Goal: Share content: Share content

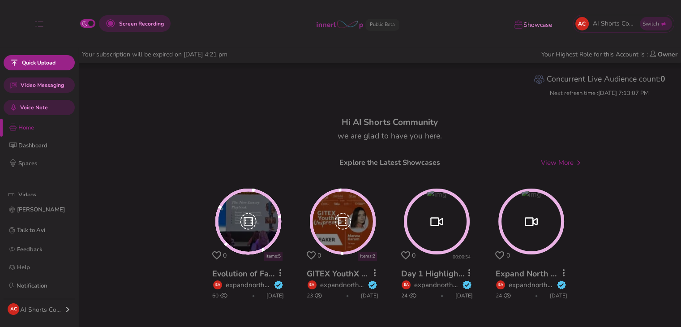
click at [70, 308] on div "button" at bounding box center [68, 309] width 6 height 11
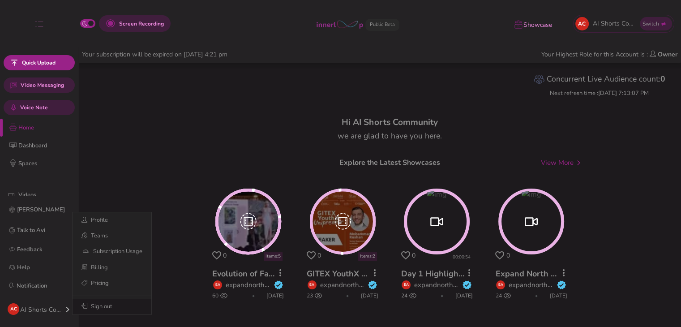
click at [109, 310] on button "Sign out" at bounding box center [112, 307] width 79 height 16
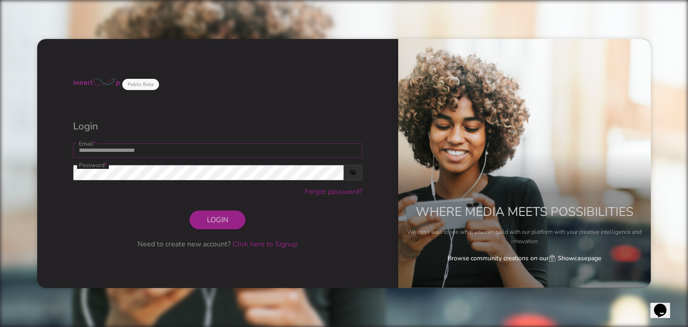
click at [192, 145] on input "**********" at bounding box center [217, 150] width 289 height 14
drag, startPoint x: 163, startPoint y: 151, endPoint x: 6, endPoint y: 163, distance: 157.2
click at [4, 165] on div "**********" at bounding box center [344, 163] width 688 height 327
type input "**********"
click at [220, 222] on span "LOGIN" at bounding box center [218, 220] width 22 height 10
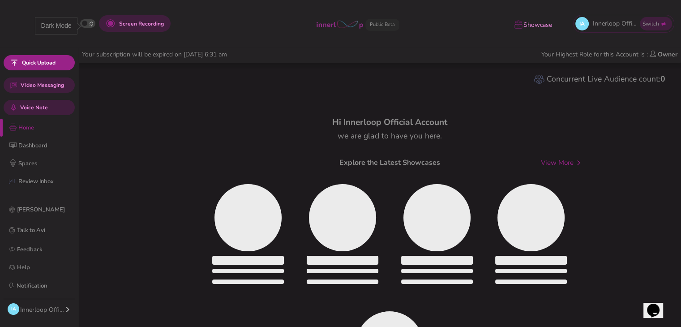
click at [88, 27] on span "button" at bounding box center [92, 23] width 8 height 9
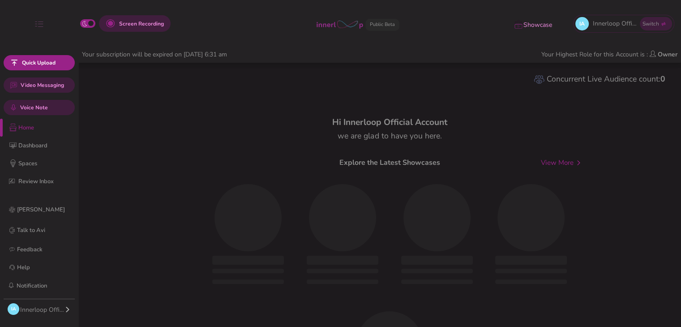
click at [64, 314] on div "Innerloop Official Account" at bounding box center [42, 309] width 44 height 9
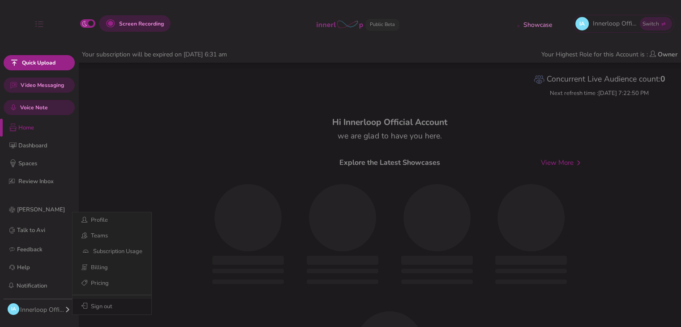
click at [100, 309] on button "Sign out" at bounding box center [112, 307] width 79 height 16
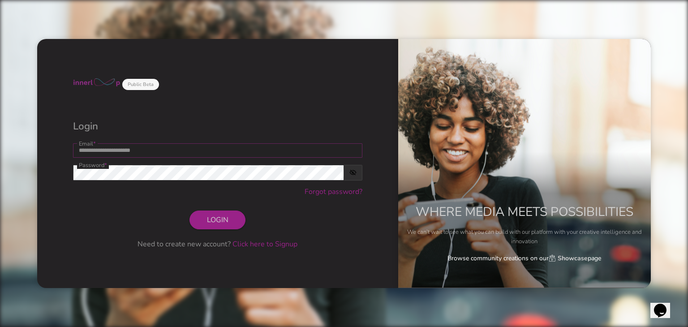
drag, startPoint x: 334, startPoint y: 151, endPoint x: 361, endPoint y: 154, distance: 26.6
click at [334, 151] on input "**********" at bounding box center [217, 150] width 289 height 14
type input "**********"
click at [235, 219] on button "LOGIN" at bounding box center [217, 220] width 56 height 19
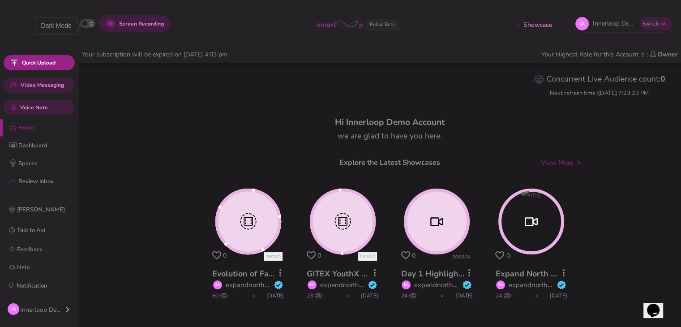
click at [92, 24] on icon "button" at bounding box center [92, 23] width 8 height 7
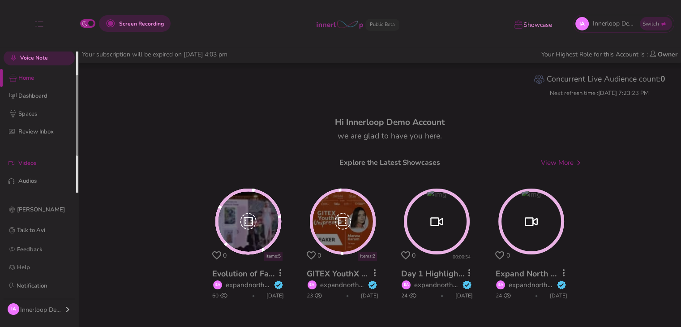
scroll to position [56, 0]
drag, startPoint x: 77, startPoint y: 125, endPoint x: 70, endPoint y: 157, distance: 33.1
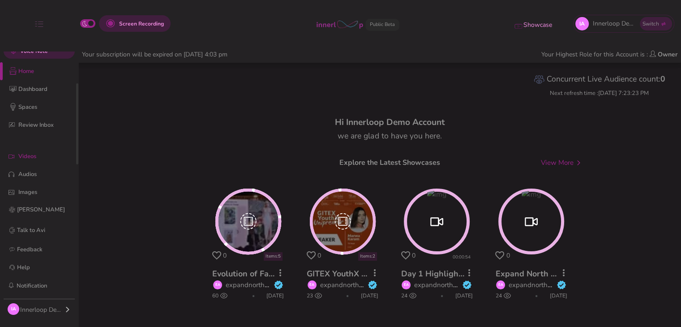
click at [42, 154] on p "Videos" at bounding box center [46, 156] width 56 height 9
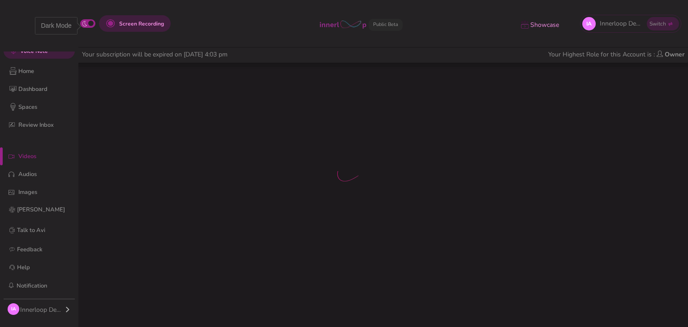
click at [90, 22] on button "button" at bounding box center [87, 23] width 15 height 9
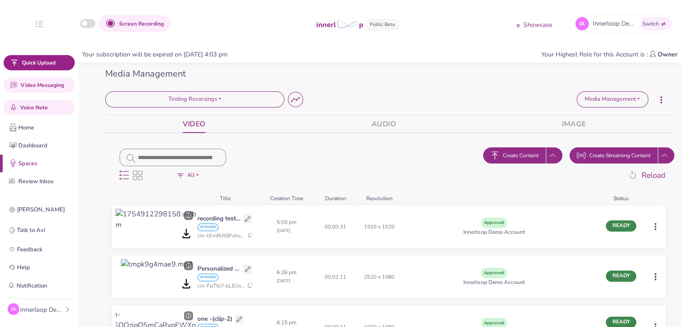
click at [600, 154] on span "Create Streaming Content" at bounding box center [619, 155] width 61 height 8
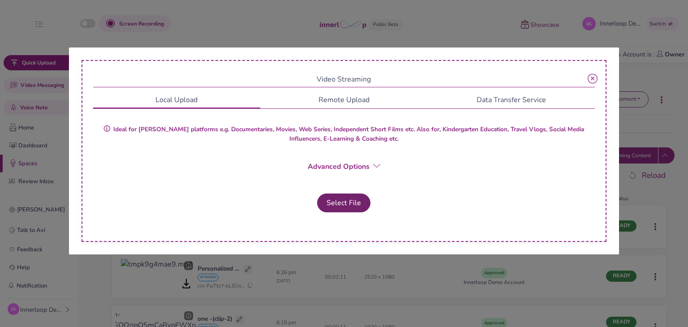
click at [345, 199] on button "Select File" at bounding box center [343, 203] width 53 height 19
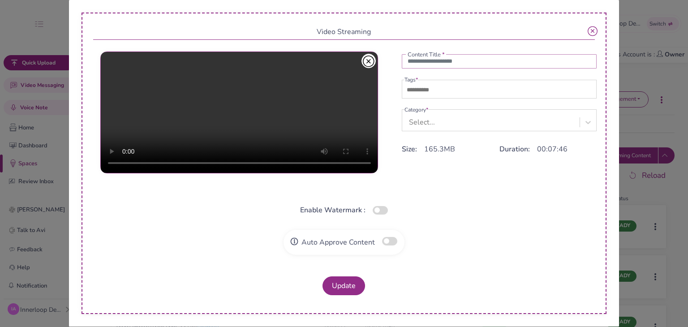
click at [421, 66] on input "text" at bounding box center [499, 61] width 195 height 14
paste input "**********"
type input "**********"
click at [419, 86] on input "text" at bounding box center [435, 90] width 63 height 11
type input "***"
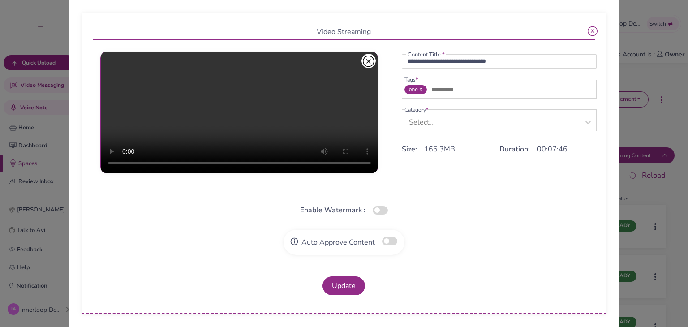
click at [445, 121] on div "Select..." at bounding box center [492, 122] width 176 height 17
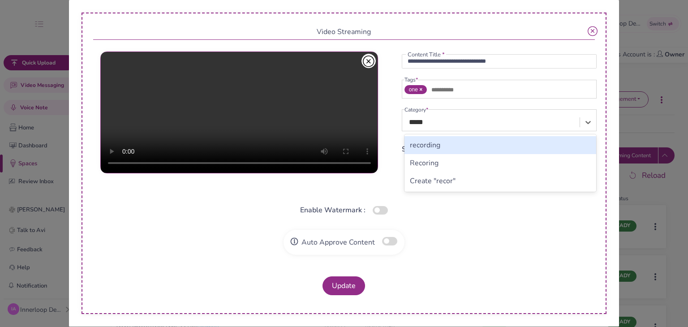
type input "******"
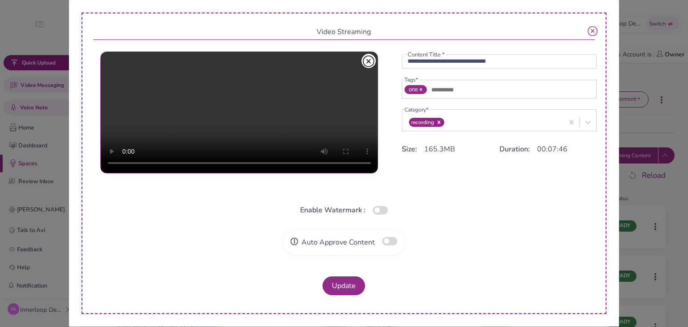
click at [388, 242] on button "button" at bounding box center [389, 241] width 15 height 9
click at [350, 296] on div "**********" at bounding box center [344, 163] width 525 height 301
click at [357, 286] on button "Update" at bounding box center [344, 285] width 43 height 19
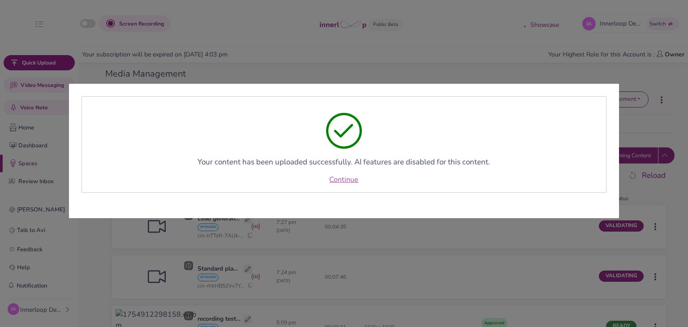
click at [357, 178] on link "Continue" at bounding box center [343, 179] width 29 height 11
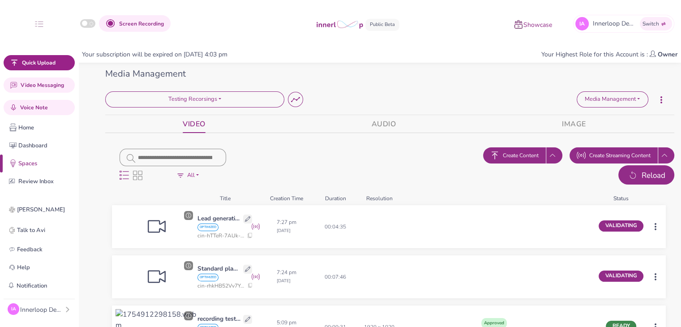
click at [628, 174] on icon "button" at bounding box center [633, 176] width 11 height 12
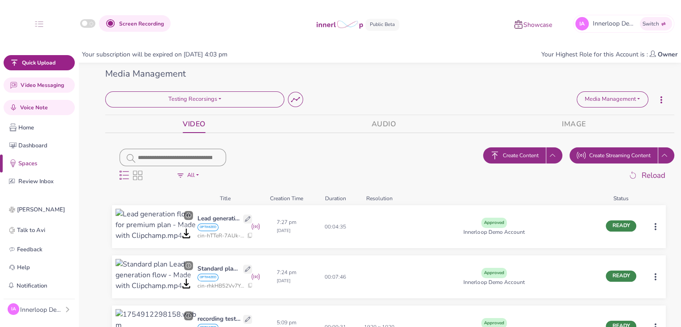
click at [656, 225] on html "Screen Recording Showcase IA Innerloop Demo Account 's Innerloop Account Switch…" at bounding box center [340, 163] width 681 height 327
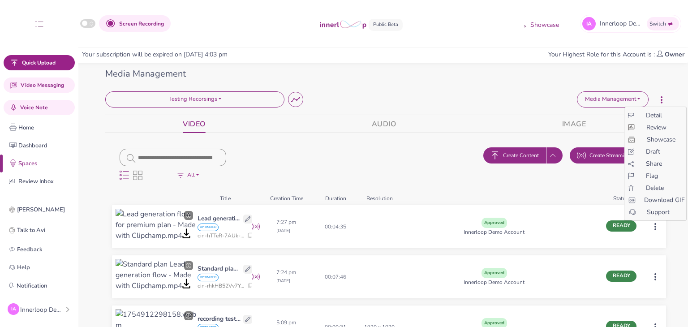
click at [654, 165] on span "Share" at bounding box center [654, 163] width 16 height 9
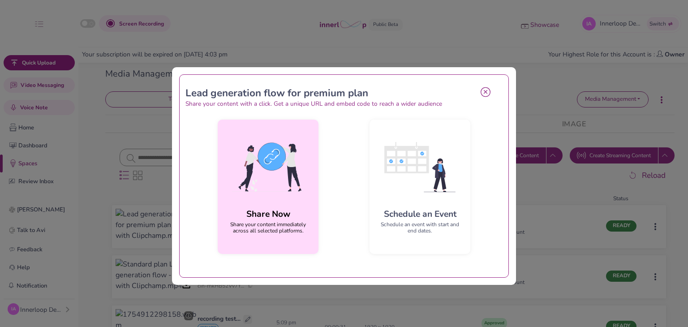
click at [291, 165] on img at bounding box center [268, 167] width 86 height 81
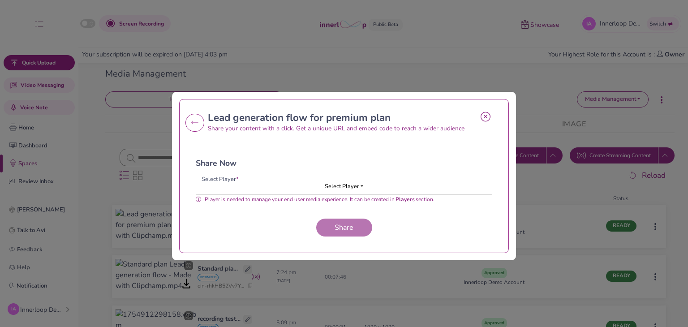
click at [342, 192] on button "Select Player" at bounding box center [344, 186] width 296 height 15
click at [301, 201] on button "My-Player-3264" at bounding box center [344, 204] width 295 height 16
click at [331, 226] on span "Share" at bounding box center [344, 228] width 26 height 10
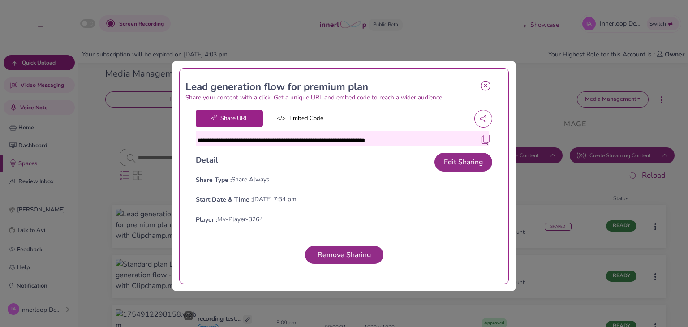
click at [481, 138] on img at bounding box center [485, 139] width 9 height 9
click at [481, 84] on icon at bounding box center [486, 86] width 10 height 10
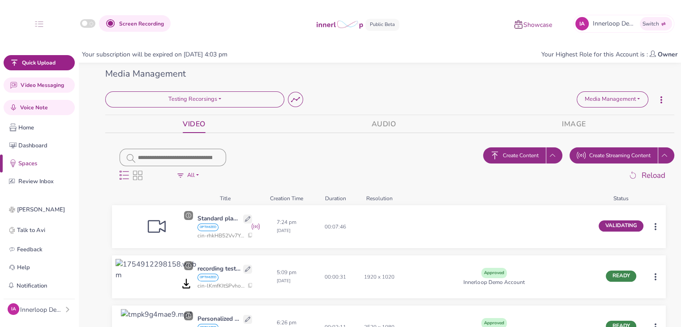
click at [590, 159] on button "Create Streaming Content" at bounding box center [614, 155] width 88 height 16
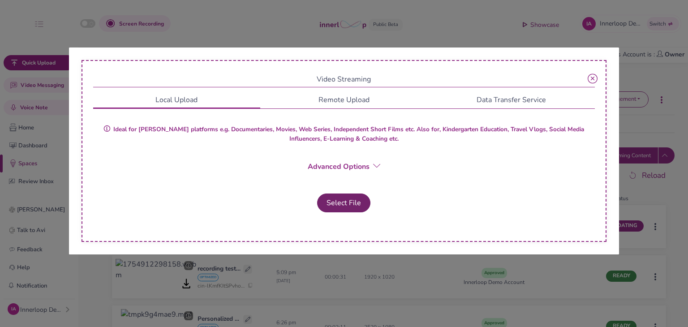
click at [360, 199] on button "Select File" at bounding box center [343, 203] width 53 height 19
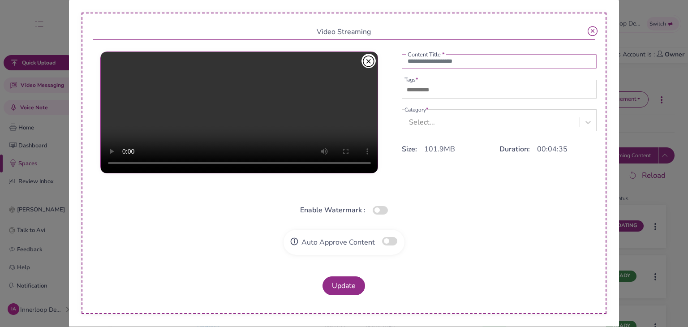
click at [439, 65] on input "text" at bounding box center [499, 61] width 195 height 14
paste input "**********"
type input "**********"
click at [437, 88] on input "text" at bounding box center [435, 90] width 63 height 11
type input "***"
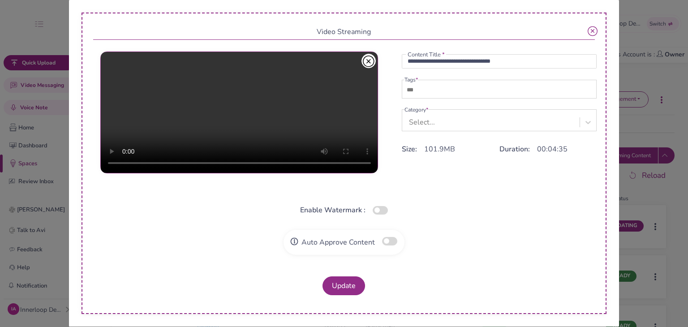
click at [444, 120] on div "Select..." at bounding box center [492, 122] width 176 height 17
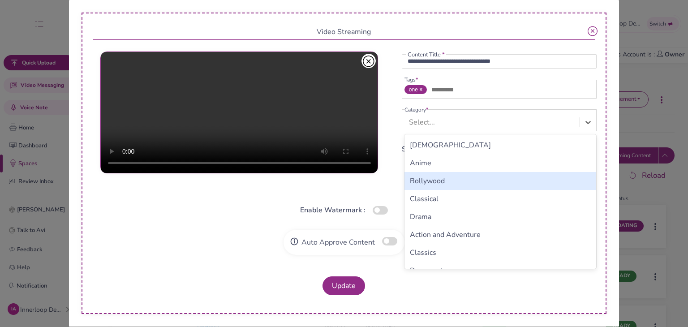
click at [445, 180] on div "Bollywood" at bounding box center [500, 181] width 192 height 18
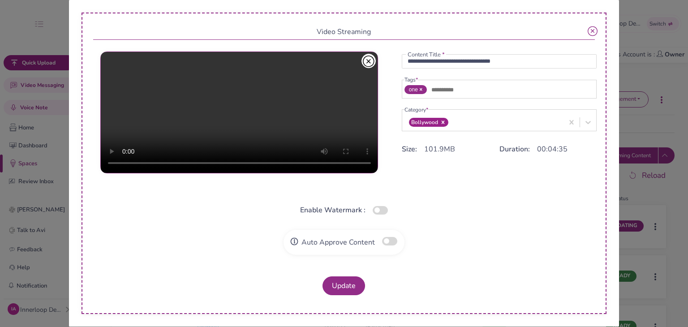
click at [392, 239] on button "button" at bounding box center [389, 241] width 15 height 9
click at [354, 282] on button "Update" at bounding box center [344, 285] width 43 height 19
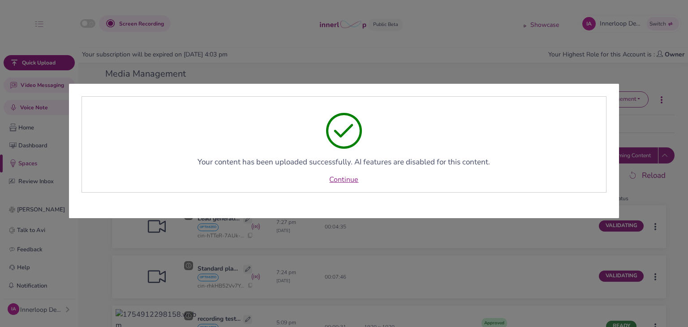
drag, startPoint x: 339, startPoint y: 180, endPoint x: 384, endPoint y: 52, distance: 135.0
click at [339, 180] on link "Continue" at bounding box center [343, 179] width 29 height 11
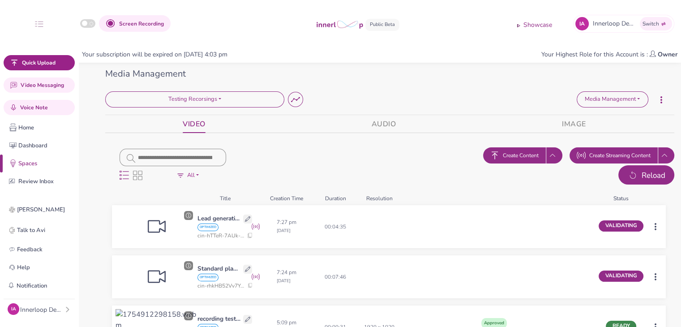
click at [624, 180] on button "Reload" at bounding box center [647, 175] width 56 height 20
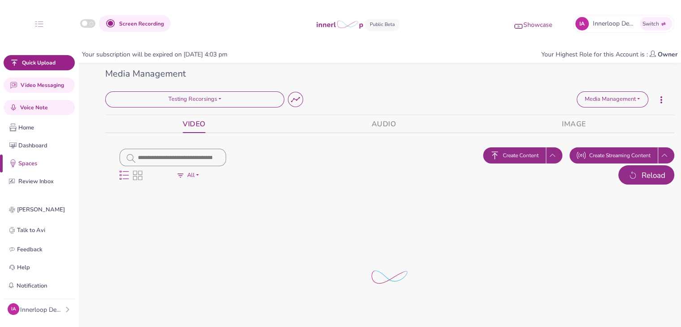
click at [624, 180] on button "Reload" at bounding box center [647, 175] width 56 height 20
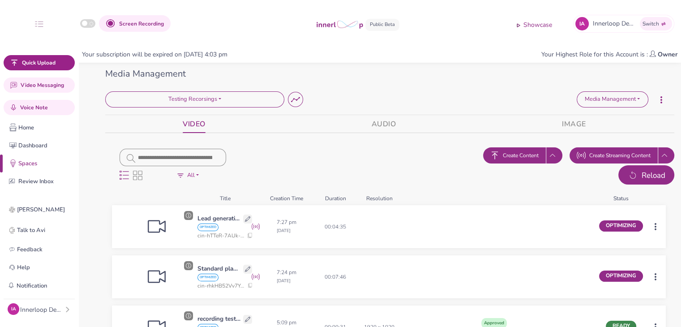
click at [624, 180] on button "Reload" at bounding box center [647, 175] width 56 height 20
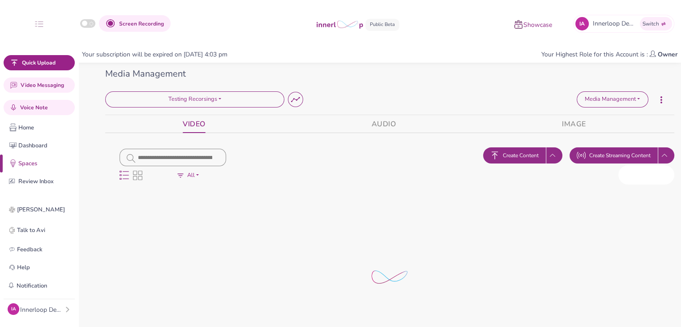
click at [624, 180] on button "Reload" at bounding box center [647, 175] width 56 height 20
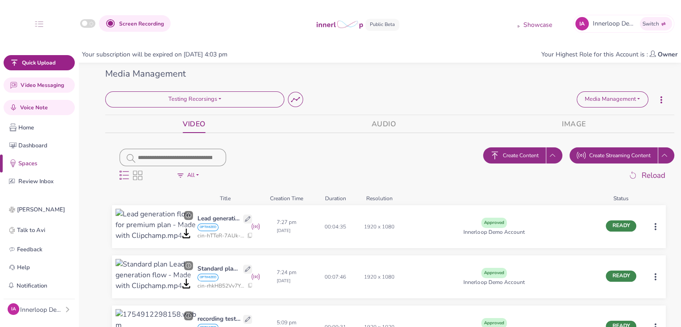
click at [659, 278] on html "Screen Recording Showcase IA Innerloop Demo Account 's Innerloop Account Switch…" at bounding box center [340, 163] width 681 height 327
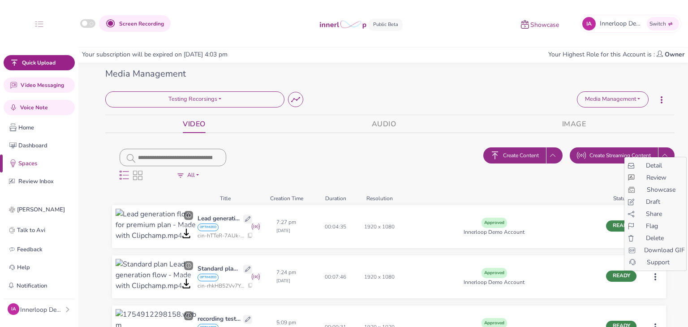
click at [649, 212] on span "Share" at bounding box center [654, 213] width 16 height 9
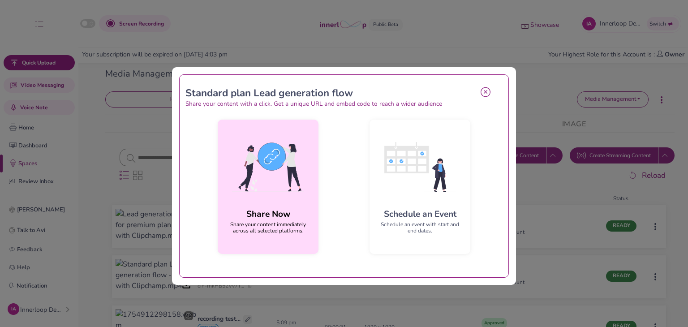
click at [283, 187] on img at bounding box center [268, 167] width 86 height 81
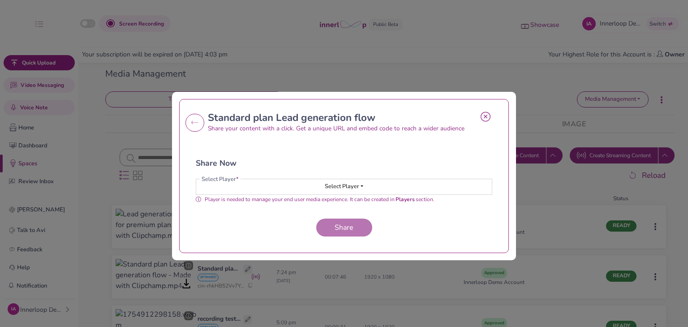
click at [356, 189] on button "Select Player" at bounding box center [344, 186] width 296 height 15
click at [326, 203] on button "My-Player-3264" at bounding box center [344, 204] width 295 height 16
click at [341, 225] on span "Share" at bounding box center [344, 228] width 26 height 10
click at [359, 191] on button "My-Player-3264" at bounding box center [344, 186] width 296 height 15
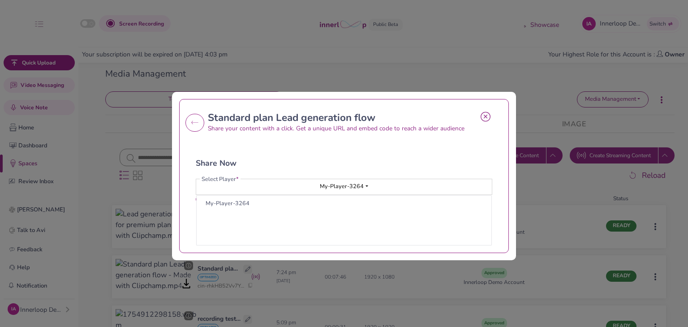
click at [343, 211] on div "My-Player-3264" at bounding box center [344, 220] width 295 height 49
click at [345, 203] on button "My-Player-3264" at bounding box center [344, 204] width 295 height 16
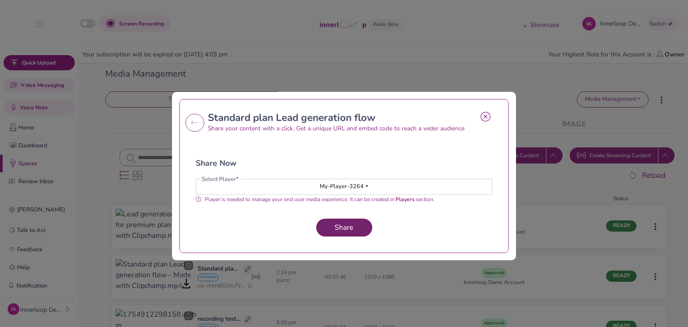
click at [349, 229] on span "Share" at bounding box center [344, 228] width 26 height 10
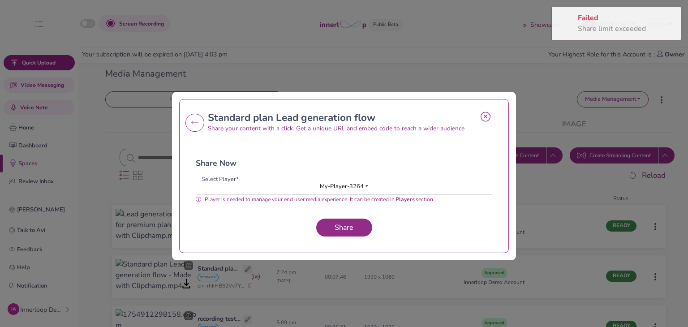
click at [481, 114] on icon at bounding box center [486, 117] width 10 height 10
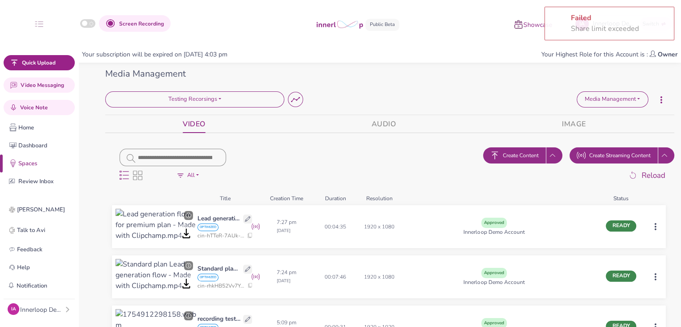
click at [538, 111] on div "Delete Space Testing Recorsings Loading... Space Summary Media Management Media…" at bounding box center [390, 102] width 583 height 23
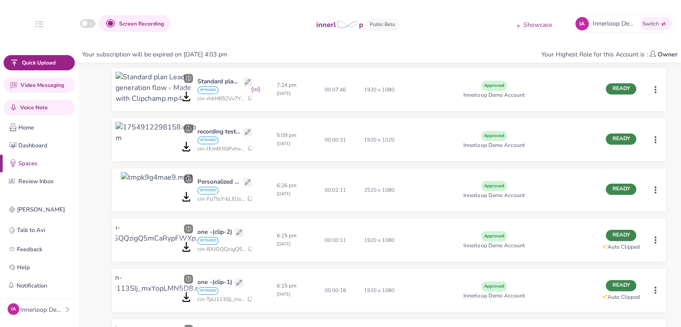
scroll to position [498, 0]
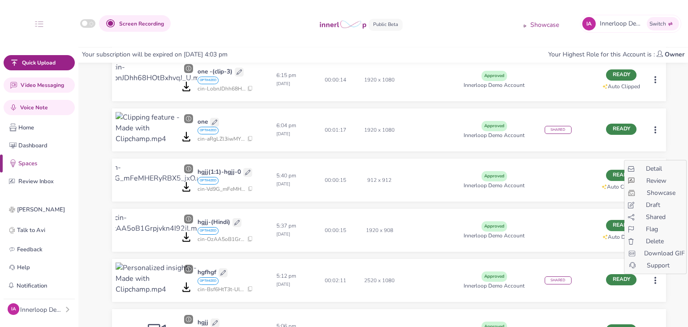
click at [654, 219] on span "Shared" at bounding box center [656, 216] width 20 height 9
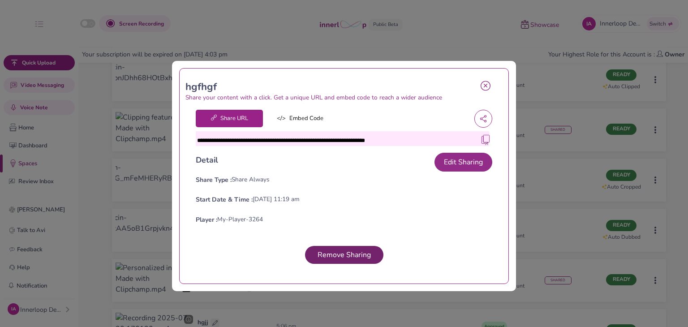
click at [346, 250] on span "Remove Sharing" at bounding box center [344, 255] width 60 height 10
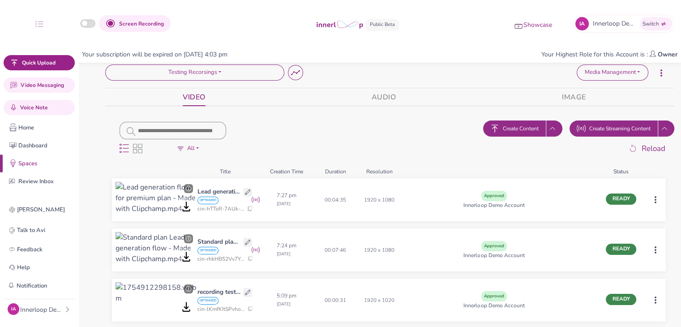
scroll to position [26, 0]
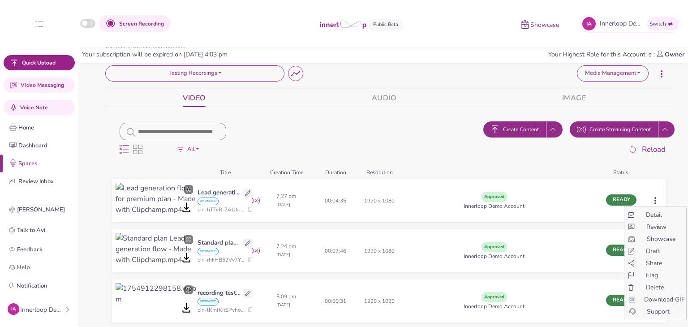
click at [656, 203] on html "Screen Recording Showcase IA Innerloop Demo Account 's Innerloop Account Switch…" at bounding box center [344, 137] width 688 height 327
click at [596, 238] on html "Screen Recording Showcase IA Innerloop Demo Account 's Innerloop Account Switch…" at bounding box center [344, 137] width 688 height 327
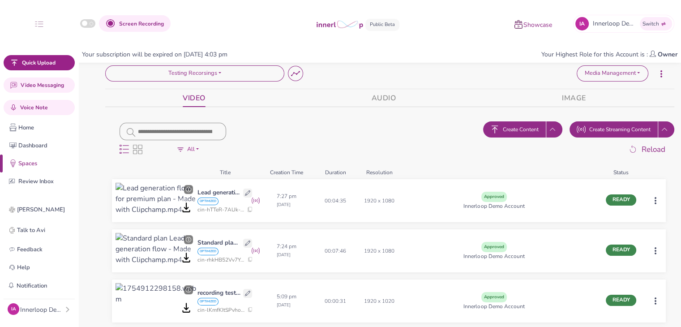
click at [654, 250] on html "Screen Recording Showcase IA Innerloop Demo Account 's Innerloop Account Switch…" at bounding box center [340, 137] width 681 height 327
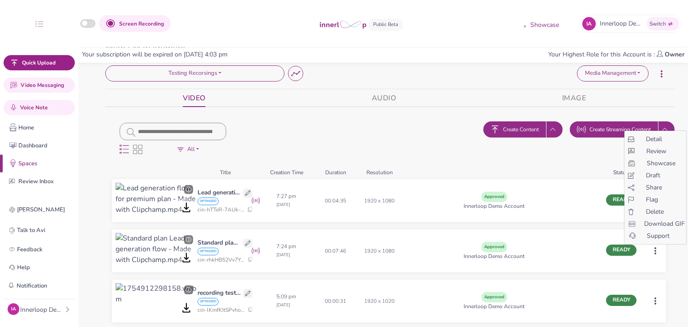
click at [652, 187] on span "Share" at bounding box center [654, 187] width 16 height 9
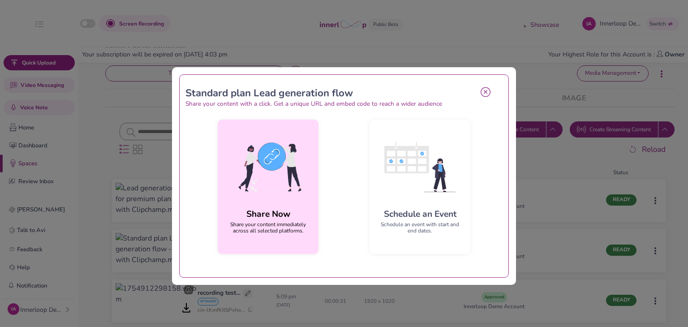
click at [249, 190] on img at bounding box center [268, 167] width 86 height 81
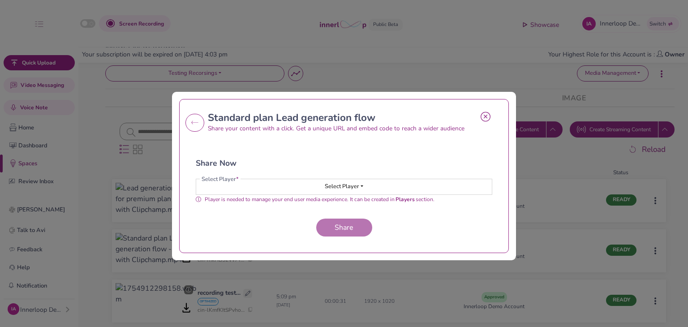
click at [342, 194] on button "Select Player" at bounding box center [344, 186] width 296 height 15
click at [312, 205] on button "My-Player-3264" at bounding box center [344, 204] width 295 height 16
click at [342, 224] on span "Share" at bounding box center [344, 228] width 26 height 10
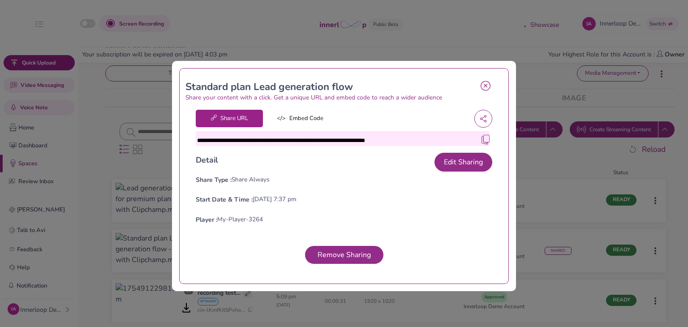
click at [481, 138] on img at bounding box center [485, 139] width 9 height 9
click at [482, 82] on icon at bounding box center [486, 86] width 10 height 10
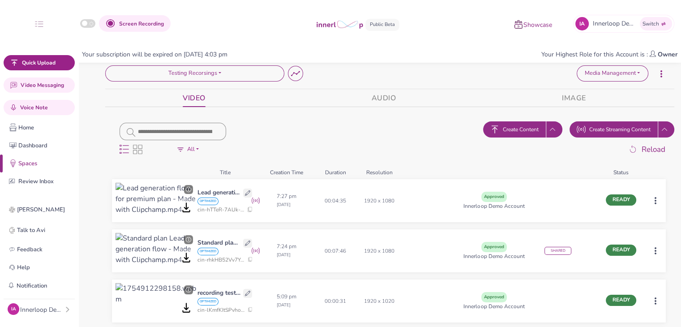
click at [54, 310] on div "Innerloop Demo Account" at bounding box center [42, 309] width 44 height 9
click at [109, 216] on button "Profile" at bounding box center [112, 220] width 79 height 16
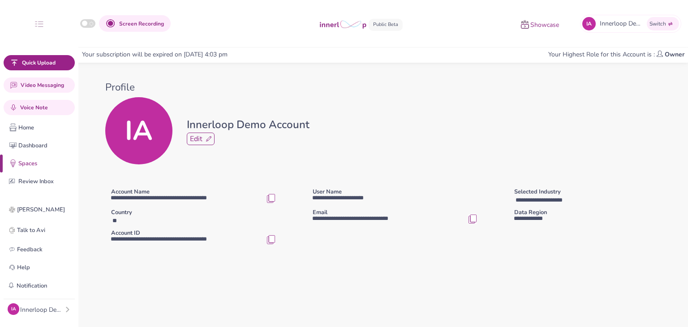
click at [268, 242] on img "button" at bounding box center [271, 239] width 9 height 9
